Goal: Transaction & Acquisition: Book appointment/travel/reservation

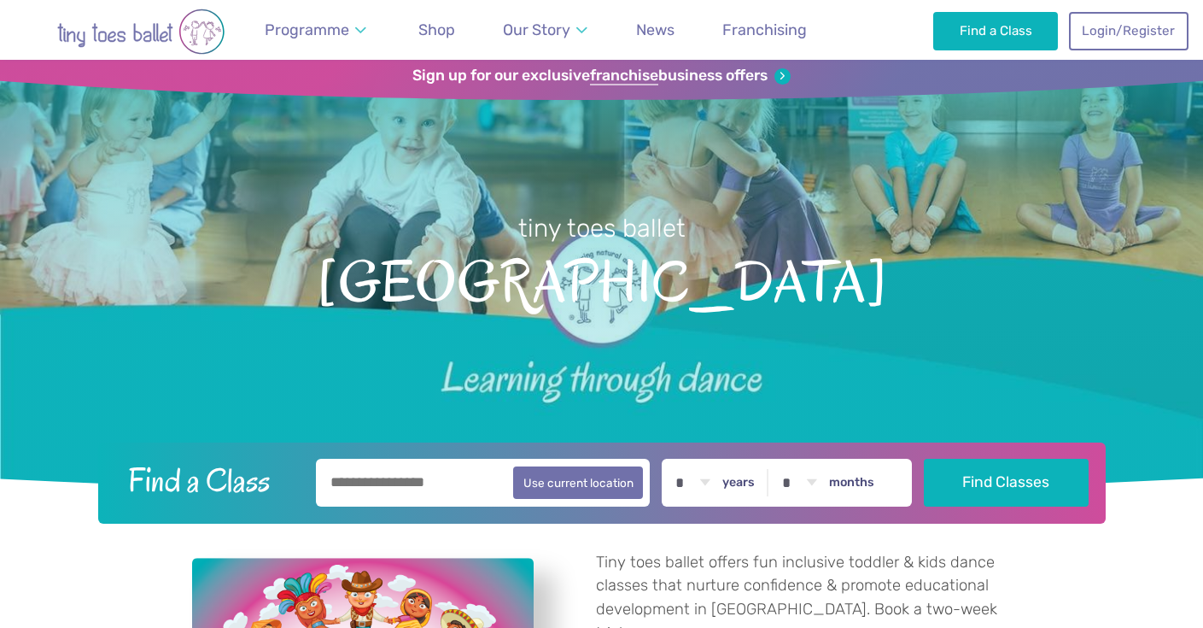
scroll to position [104, 0]
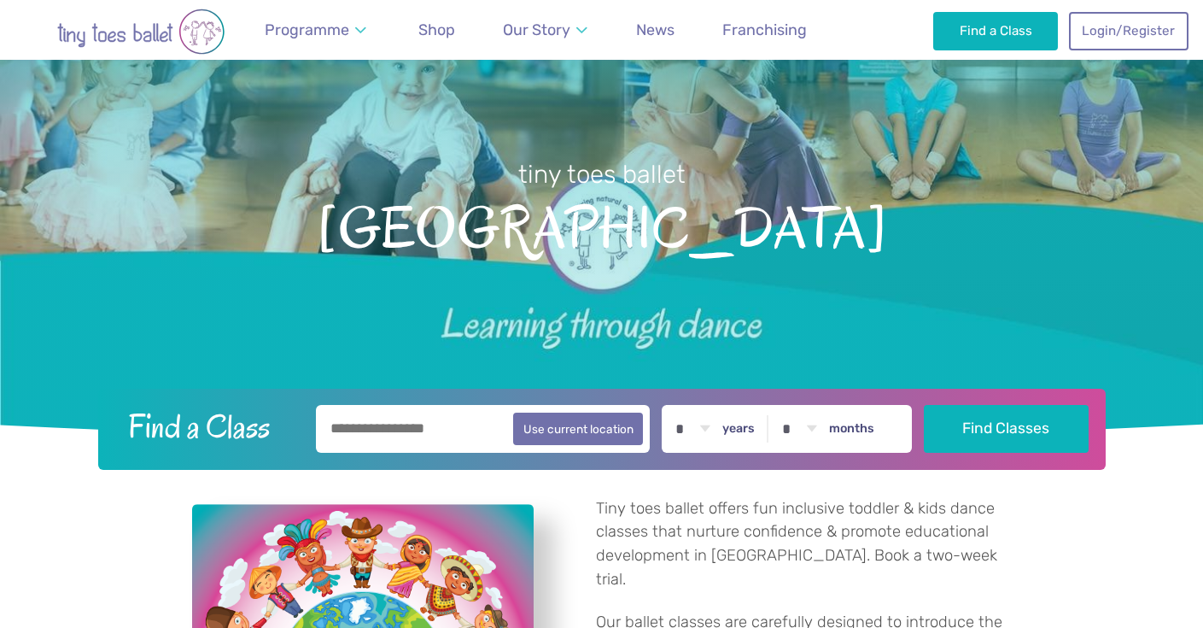
click at [438, 437] on input "text" at bounding box center [483, 429] width 335 height 48
type input "*"
type input "********"
click at [1010, 428] on button "Find Classes" at bounding box center [1006, 429] width 165 height 48
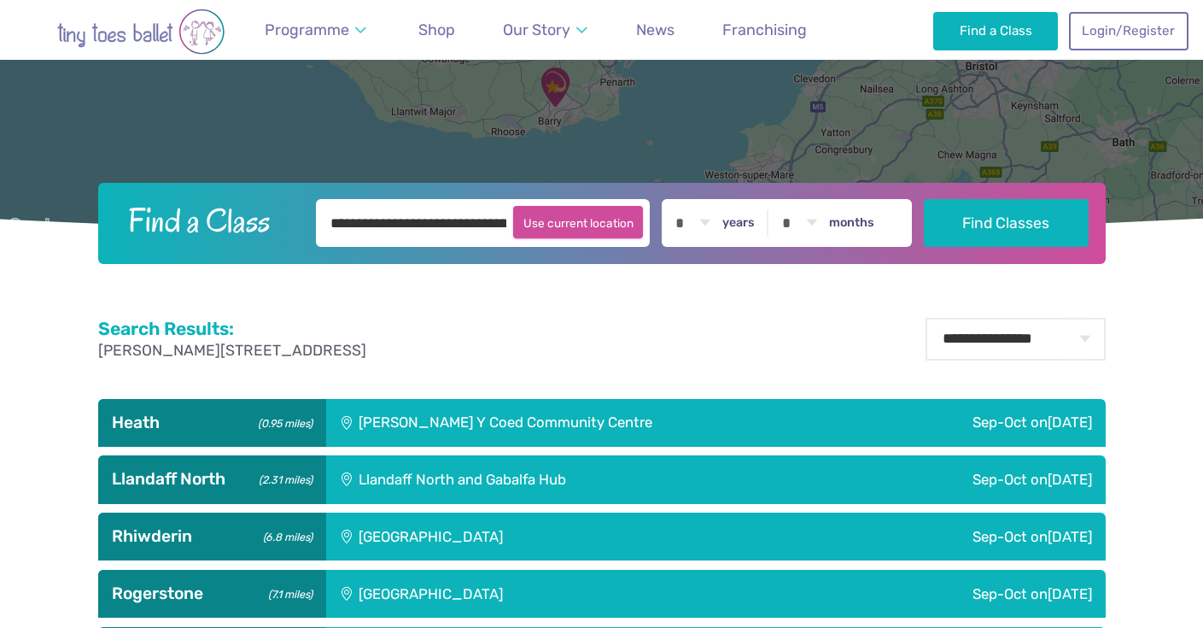
scroll to position [369, 0]
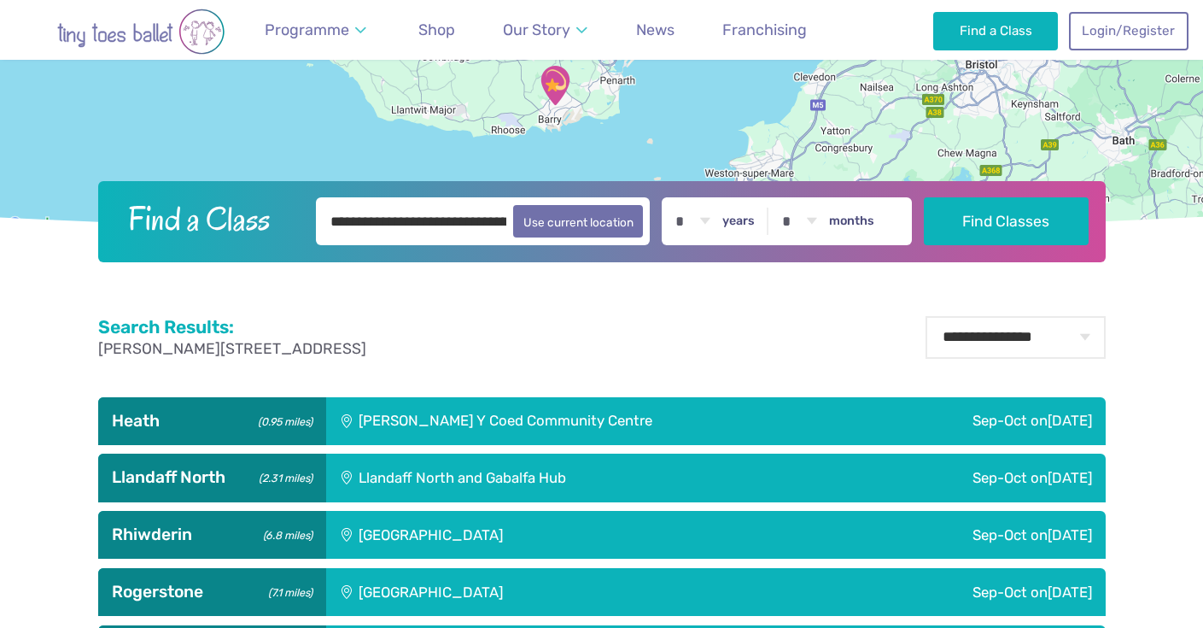
click at [538, 420] on div "Maes Y Coed Community Centre" at bounding box center [598, 421] width 545 height 48
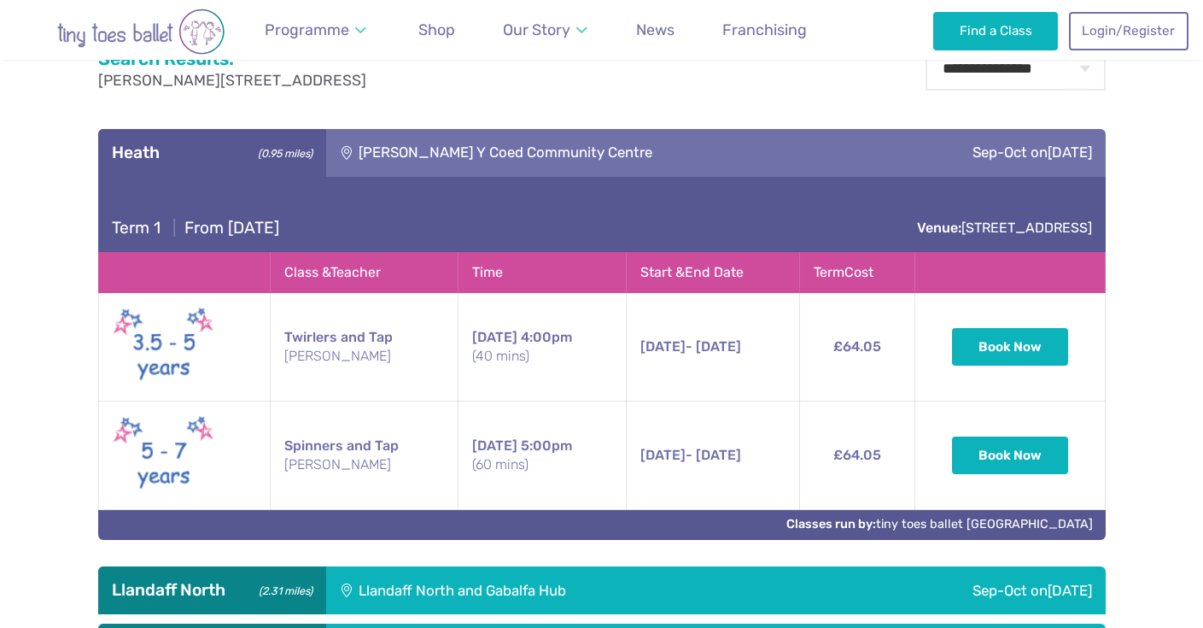
scroll to position [638, 0]
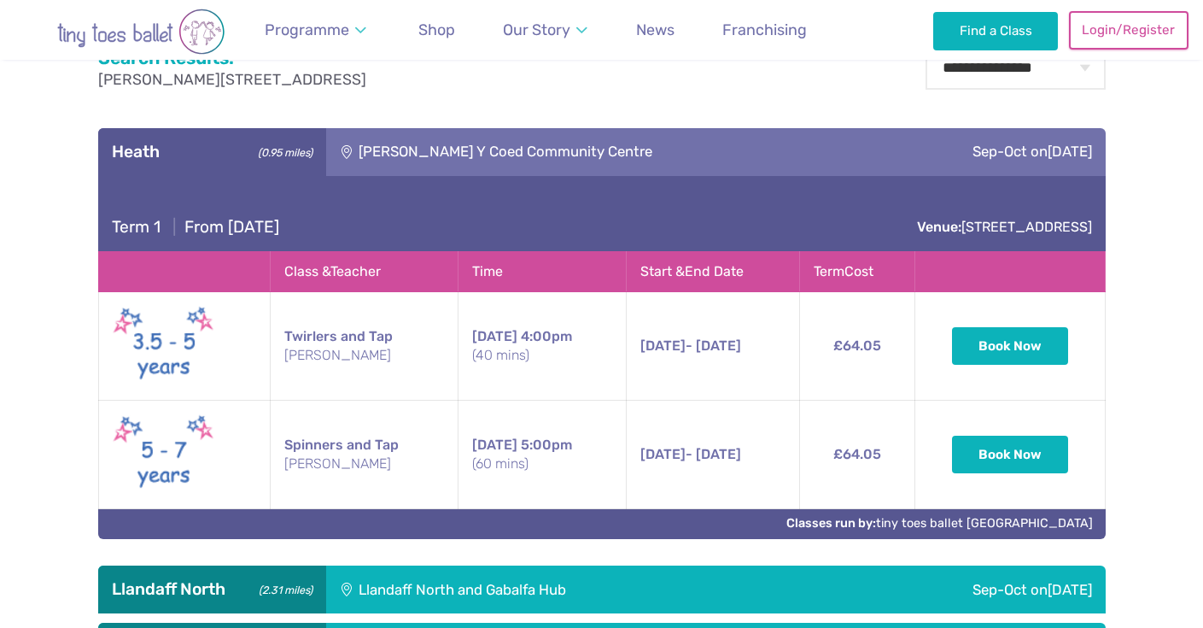
click at [1111, 44] on link "Login/Register" at bounding box center [1129, 30] width 120 height 38
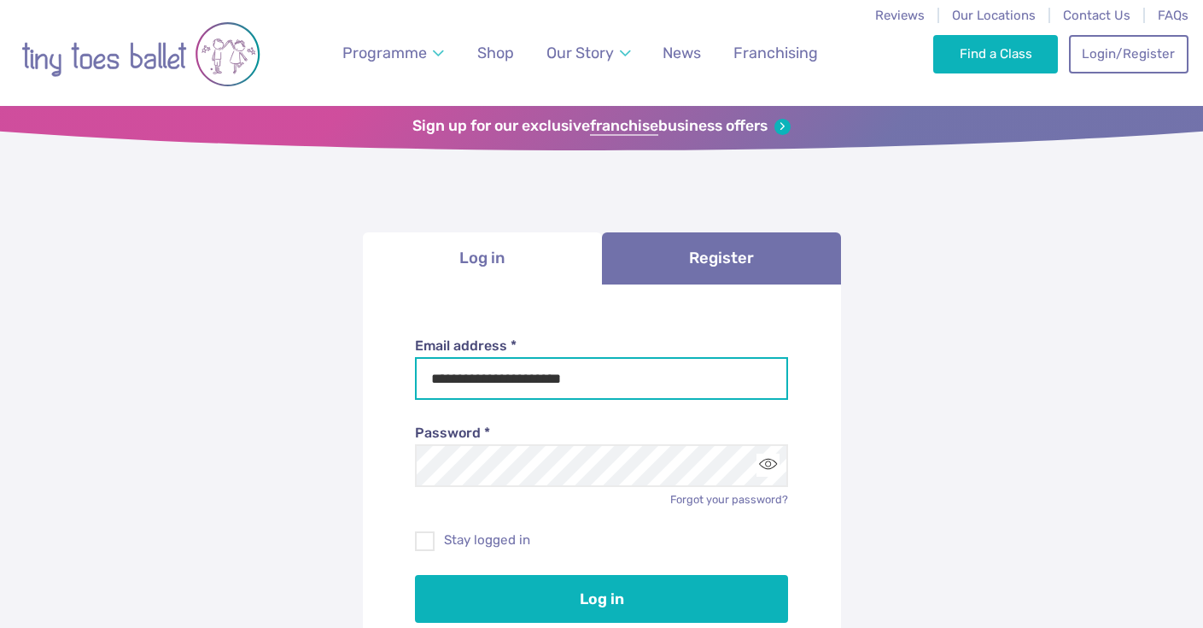
type input "**********"
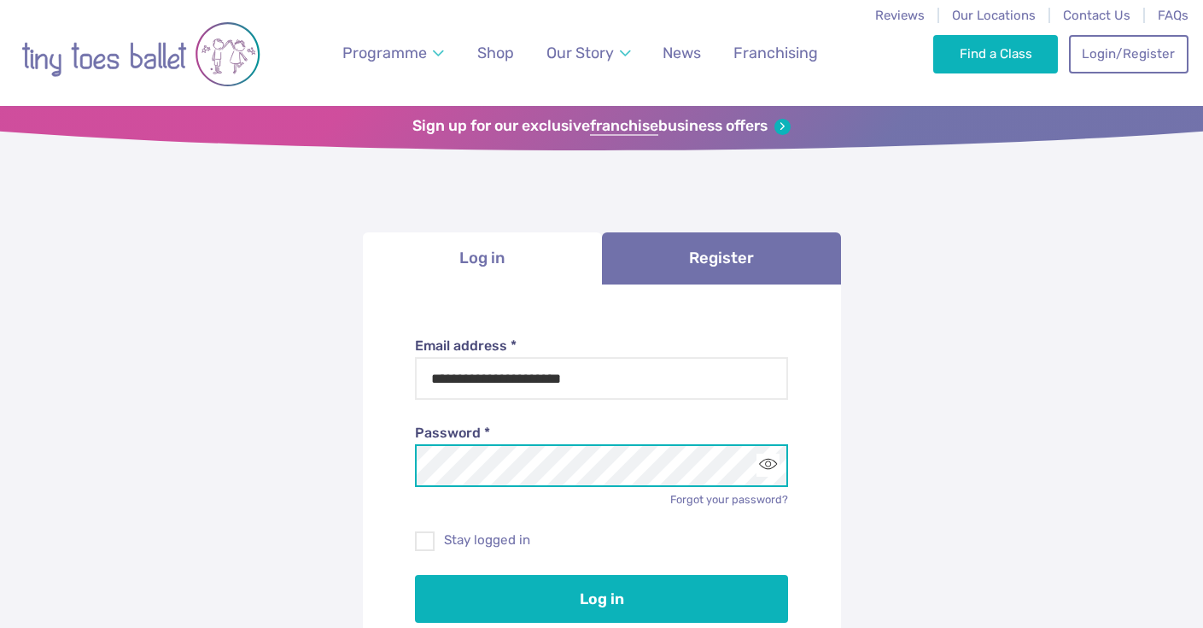
click at [601, 595] on button "Log in" at bounding box center [601, 599] width 373 height 48
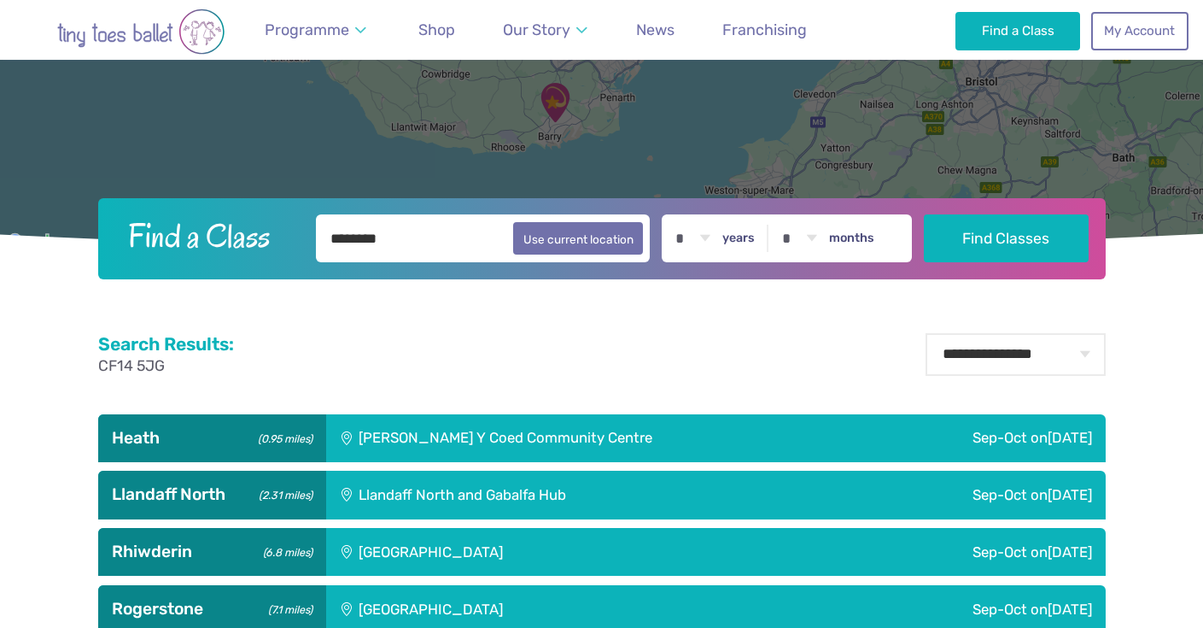
scroll to position [354, 0]
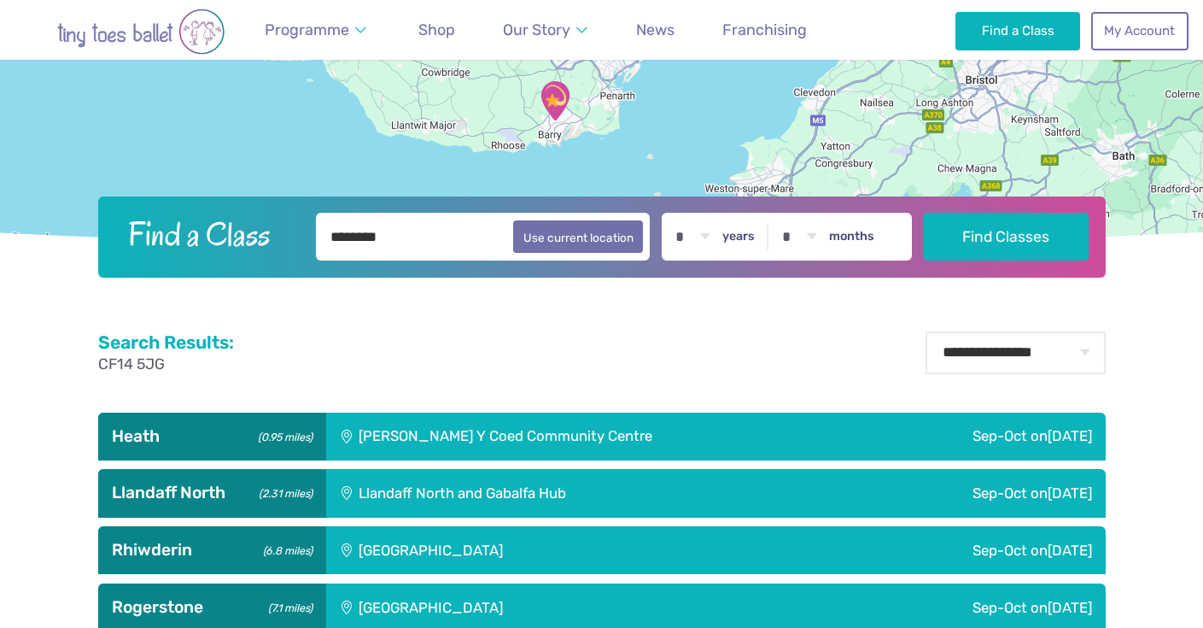
click at [542, 436] on div "Maes Y Coed Community Centre" at bounding box center [598, 437] width 545 height 48
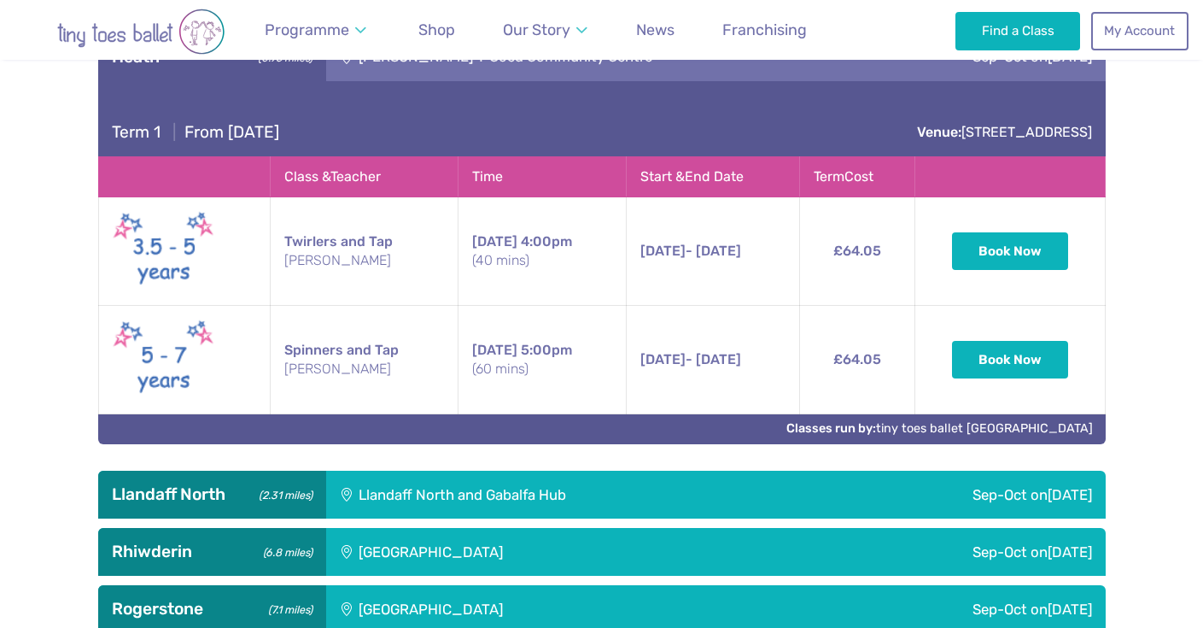
scroll to position [734, 0]
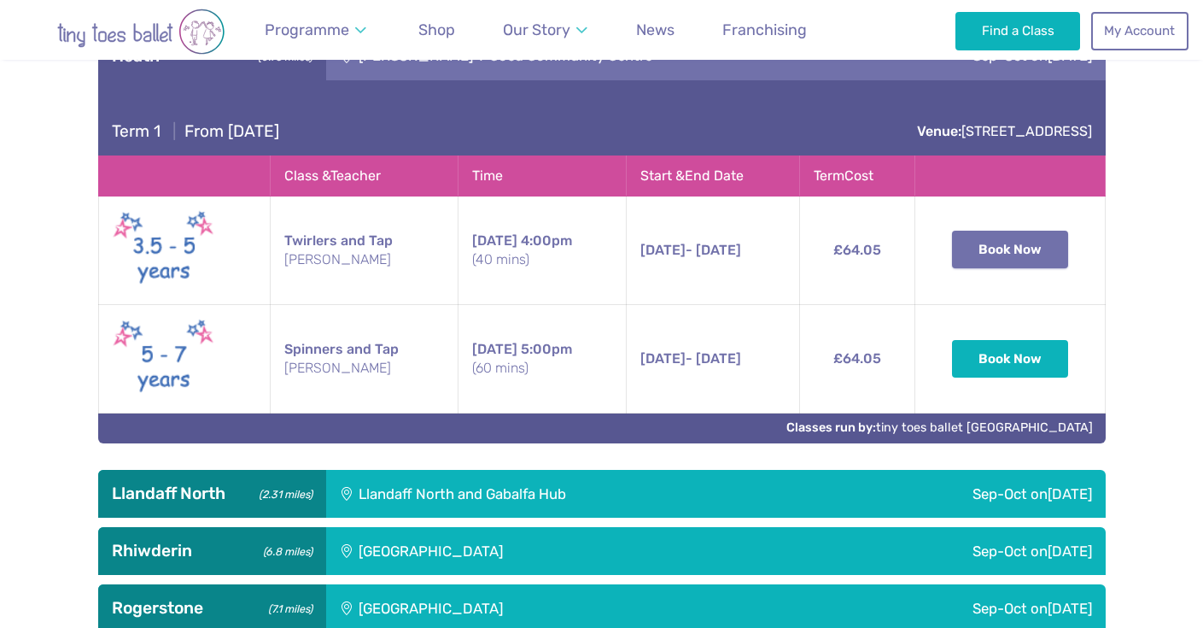
click at [1004, 259] on button "Book Now" at bounding box center [1010, 250] width 116 height 38
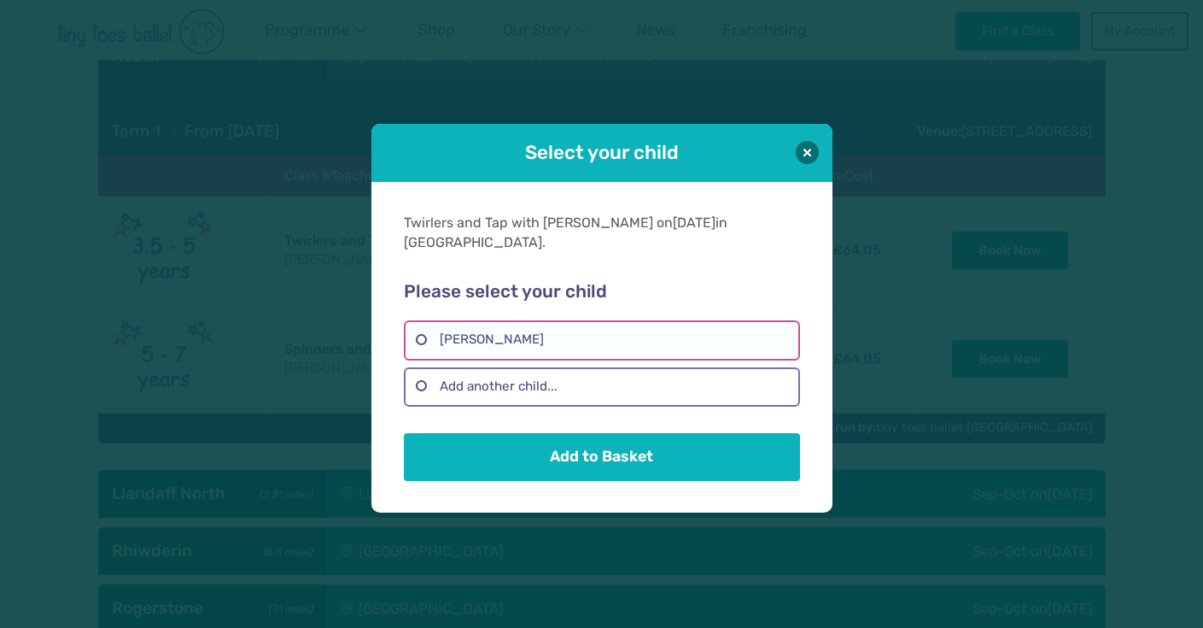
click at [600, 330] on label "Manuela Campbell-Verdesoto" at bounding box center [602, 339] width 396 height 39
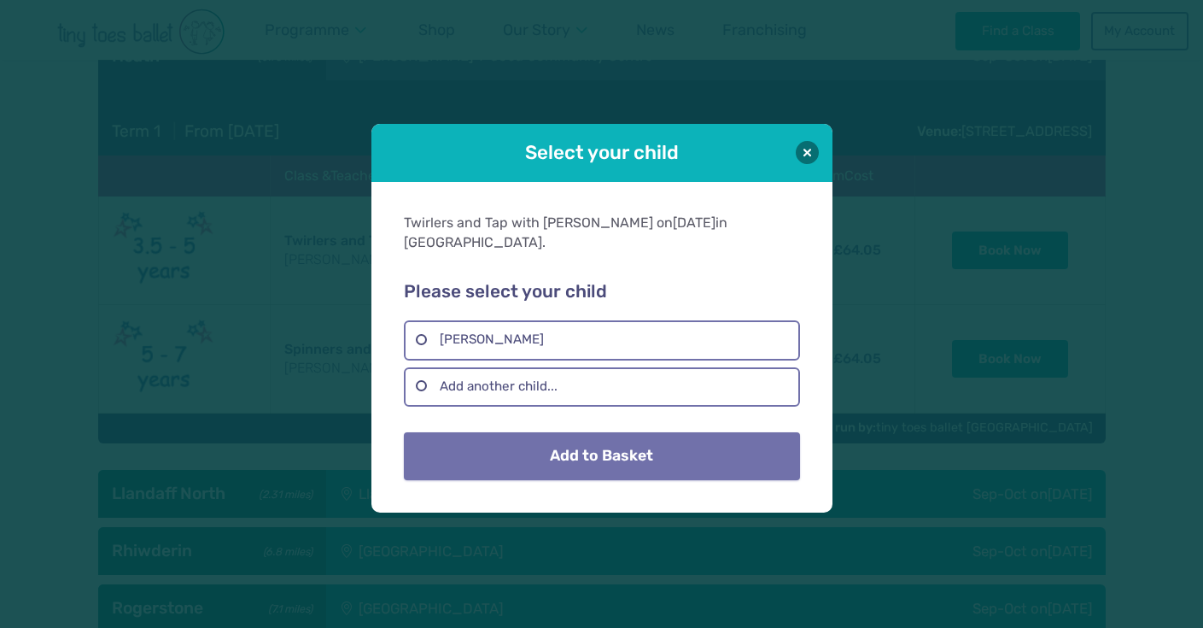
click at [616, 451] on button "Add to Basket" at bounding box center [602, 456] width 396 height 48
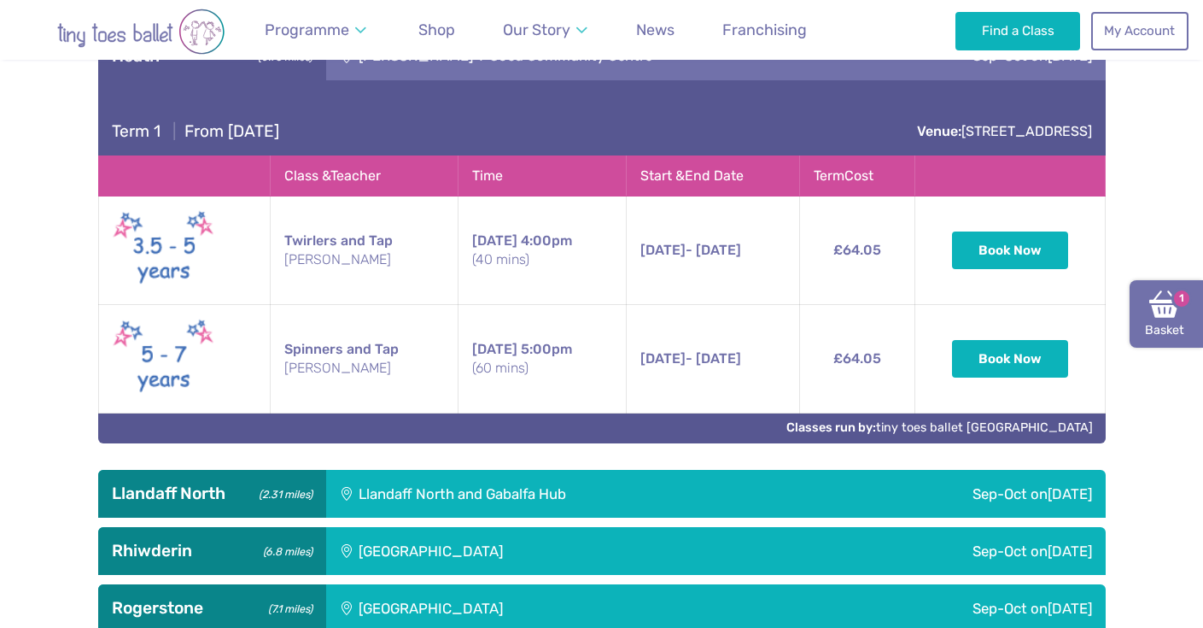
click at [1162, 320] on link "Basket 1" at bounding box center [1166, 314] width 73 height 68
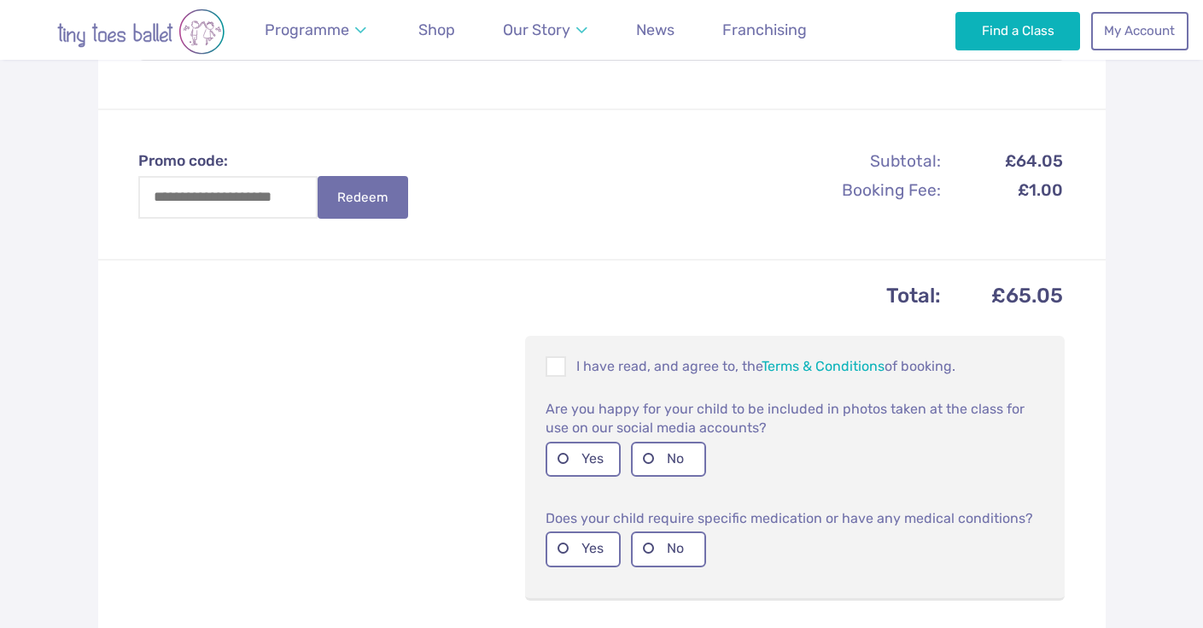
scroll to position [524, 0]
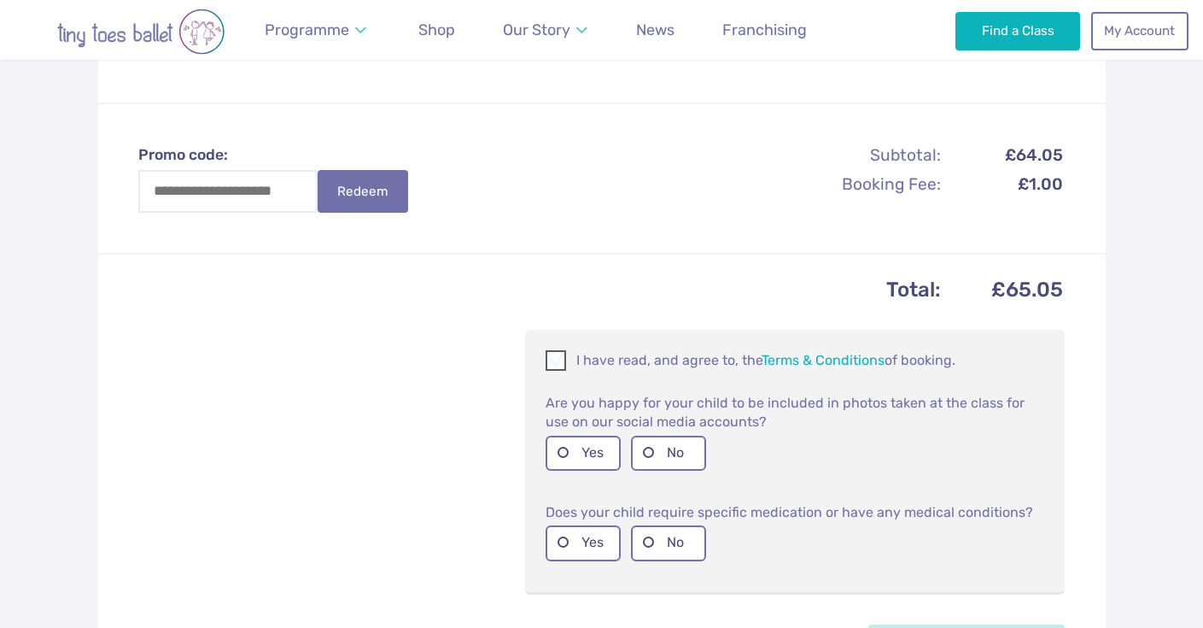
click at [559, 355] on span at bounding box center [556, 363] width 19 height 16
click at [661, 450] on label "No" at bounding box center [668, 453] width 75 height 35
click at [662, 537] on label "No" at bounding box center [668, 542] width 75 height 35
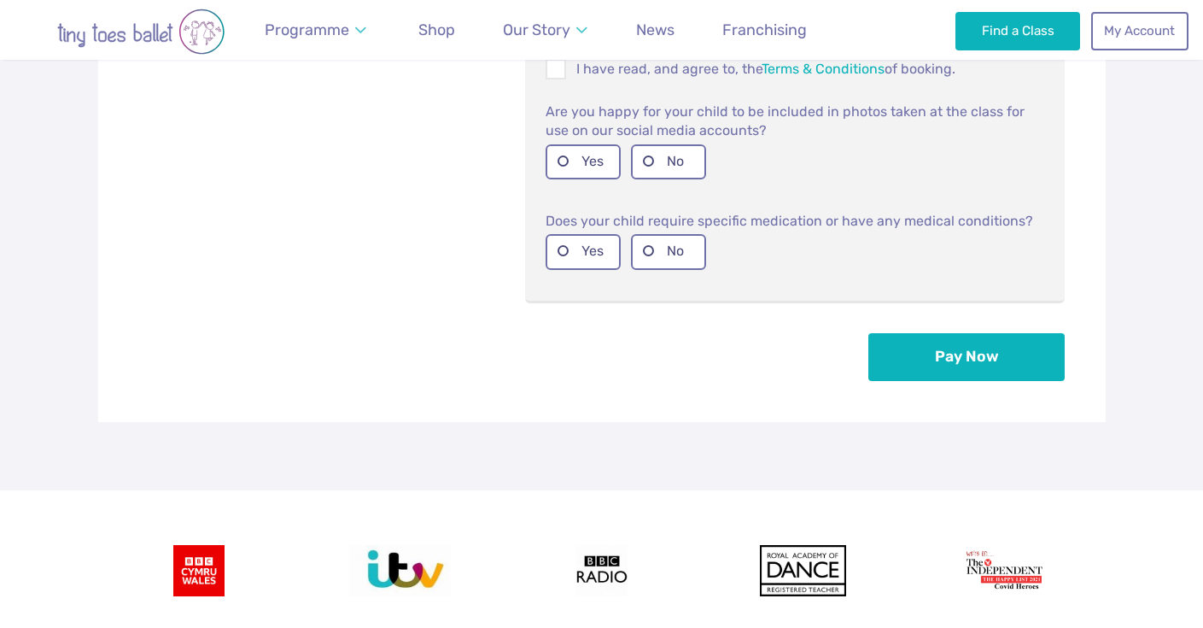
scroll to position [819, 0]
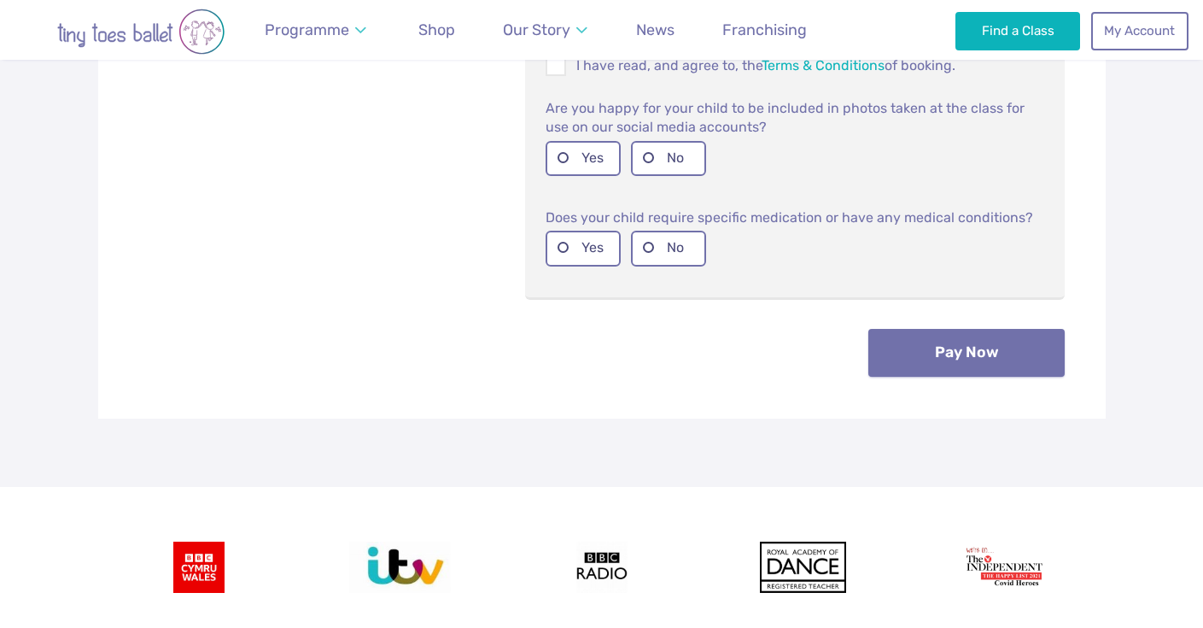
click at [1001, 360] on button "Pay Now" at bounding box center [967, 353] width 196 height 48
